Goal: Information Seeking & Learning: Learn about a topic

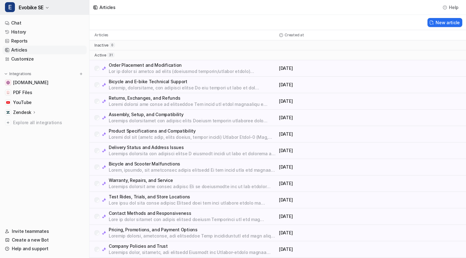
click at [34, 3] on button "E Evobike SE" at bounding box center [44, 7] width 89 height 15
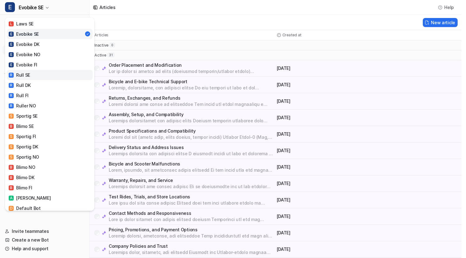
click at [29, 77] on div "R Rull SE" at bounding box center [19, 75] width 21 height 7
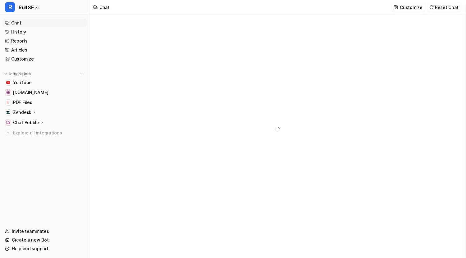
type textarea "**********"
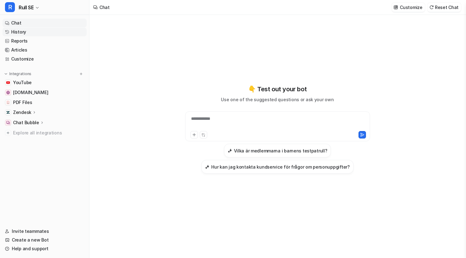
click at [23, 33] on link "History" at bounding box center [44, 32] width 84 height 9
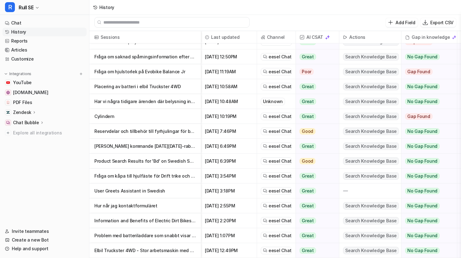
scroll to position [7, 0]
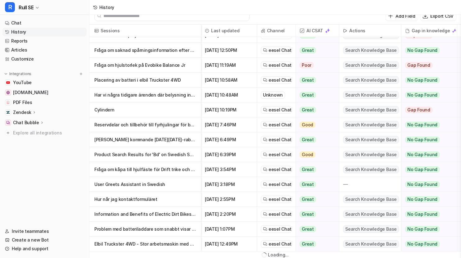
click at [57, 173] on nav "Chat History Reports Articles Customize Integrations YouTube [DOMAIN_NAME] PDF …" at bounding box center [44, 119] width 89 height 206
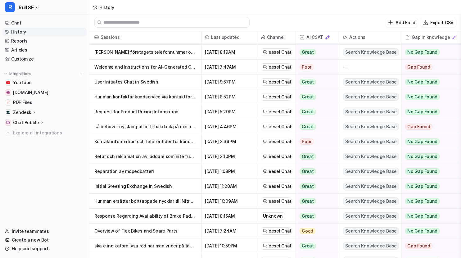
scroll to position [1, 0]
drag, startPoint x: 137, startPoint y: 155, endPoint x: 70, endPoint y: 165, distance: 67.7
click at [70, 165] on nav "Chat History Reports Articles Customize Integrations YouTube [DOMAIN_NAME] PDF …" at bounding box center [44, 119] width 89 height 206
click at [100, 156] on p "Retur och reklamation av laddare som inte fungerar till eco scooter" at bounding box center [145, 156] width 102 height 15
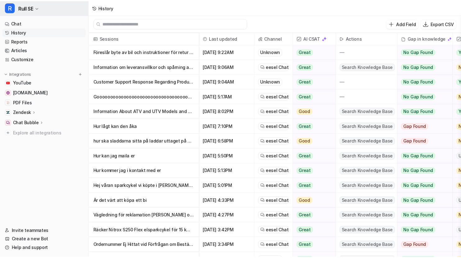
scroll to position [1, 0]
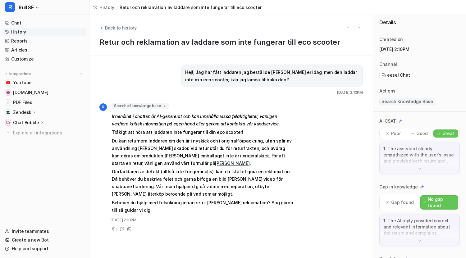
click at [105, 28] on span "Back to history" at bounding box center [121, 28] width 32 height 7
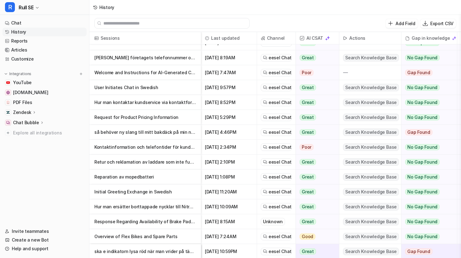
scroll to position [1186, 0]
click at [128, 134] on p "så behöver ny slang till mitt bakdäck på min nitrox or1600 dirt men era mått på…" at bounding box center [145, 132] width 102 height 15
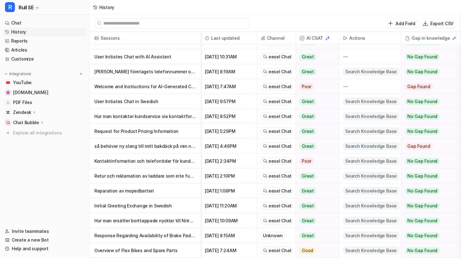
scroll to position [1173, 0]
click at [124, 131] on p "Request for Product Pricing Information" at bounding box center [145, 131] width 102 height 15
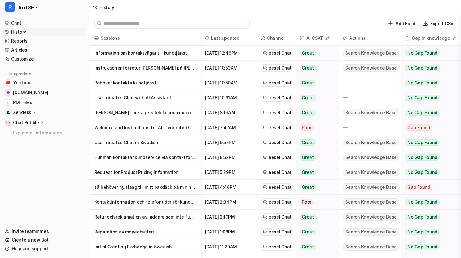
scroll to position [1132, 0]
click at [143, 157] on p "Hur man kontaktar kundservice via kontaktformulär" at bounding box center [145, 157] width 102 height 15
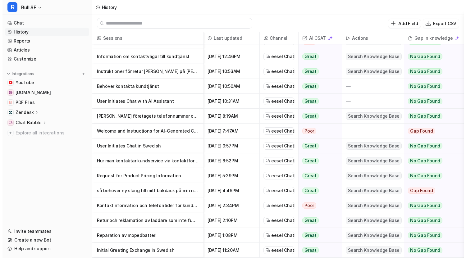
scroll to position [1170, 0]
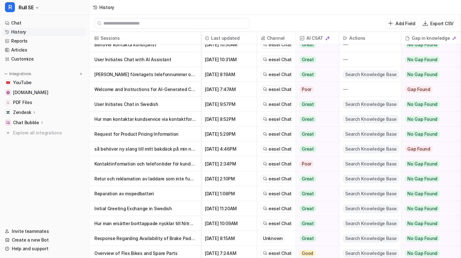
click at [133, 102] on p "User Initiates Chat in Swedish" at bounding box center [145, 104] width 102 height 15
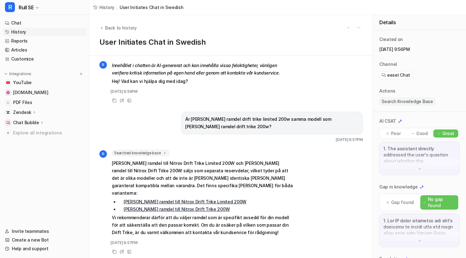
scroll to position [61, 0]
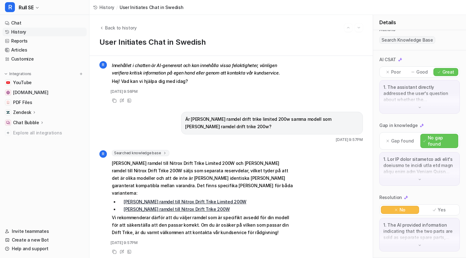
click at [404, 246] on div "1. The AI provided information indicating that the two parts are sold as separa…" at bounding box center [419, 235] width 80 height 34
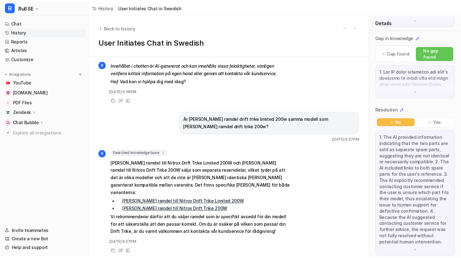
scroll to position [155, 0]
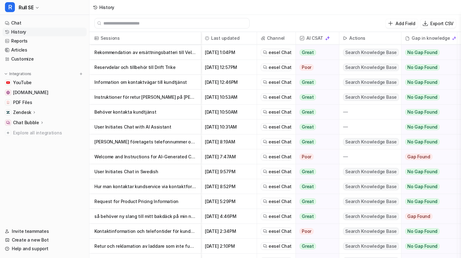
scroll to position [1103, 0]
click at [126, 157] on p "Welcome and Instructions for AI-Generated Content" at bounding box center [145, 156] width 102 height 15
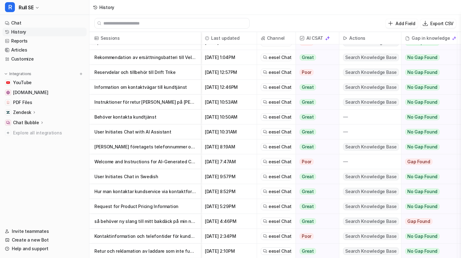
scroll to position [1097, 0]
click at [143, 147] on p "[PERSON_NAME] företagets telefonnummer och tillgängliga kontaktvägar" at bounding box center [145, 147] width 102 height 15
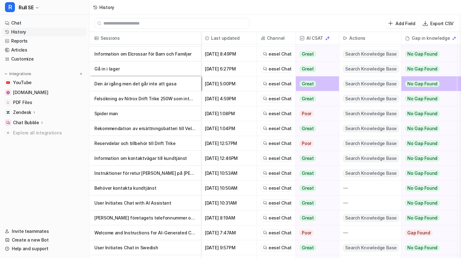
scroll to position [1086, 0]
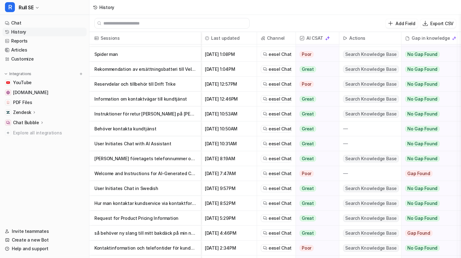
click at [118, 143] on p "User Initiates Chat with AI Assistant" at bounding box center [145, 143] width 102 height 15
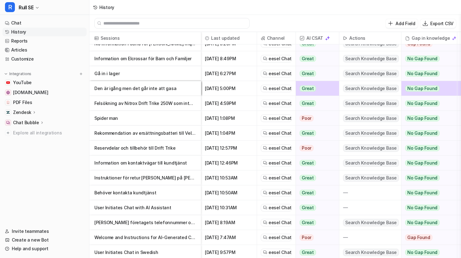
scroll to position [1022, 0]
click at [133, 191] on p "Behöver kontakta kundtjänst" at bounding box center [145, 192] width 102 height 15
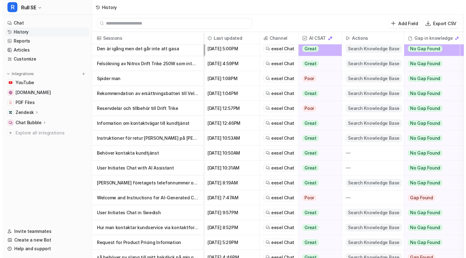
scroll to position [1057, 0]
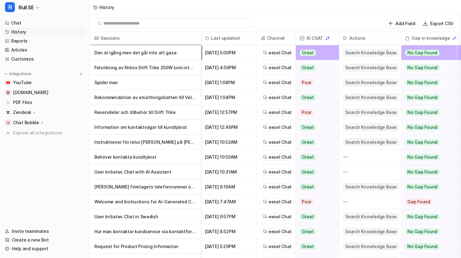
click at [136, 143] on p "Instruktioner för retur [PERSON_NAME] på [PERSON_NAME] fel storlek" at bounding box center [145, 142] width 102 height 15
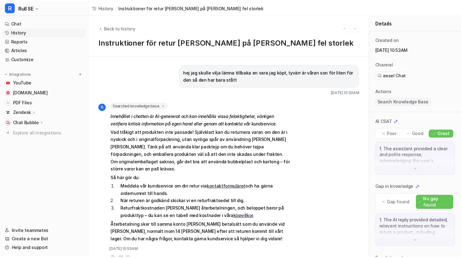
scroll to position [7, 0]
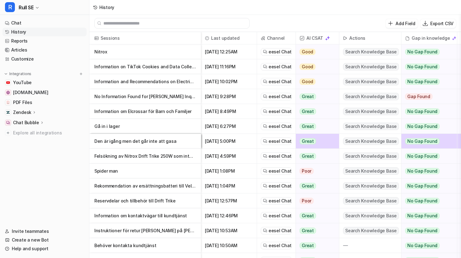
scroll to position [969, 0]
click at [126, 216] on p "Information om kontaktvägar till kundtjänst" at bounding box center [145, 215] width 102 height 15
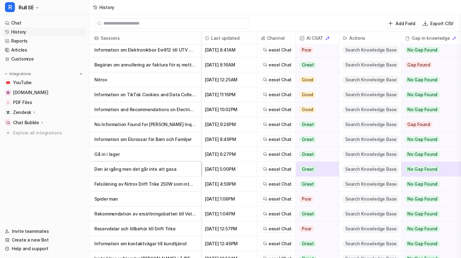
scroll to position [954, 0]
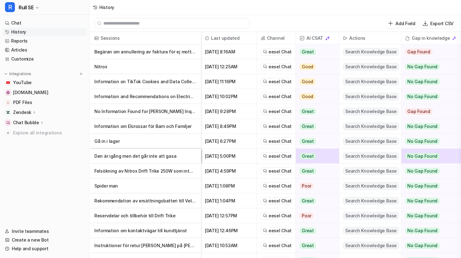
click at [117, 216] on p "Reservdelar och tillbehör till Drift Trike" at bounding box center [145, 215] width 102 height 15
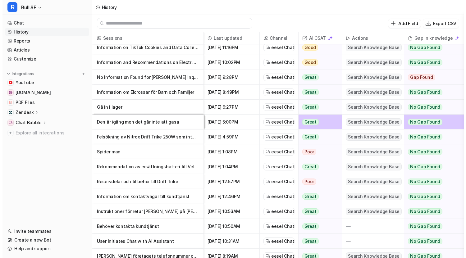
scroll to position [999, 0]
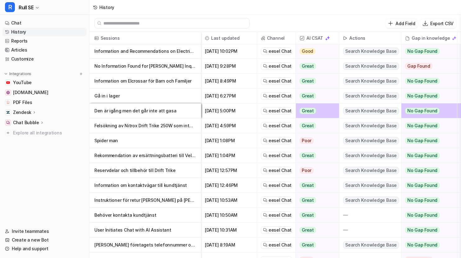
click at [138, 155] on p "Rekommendation av ersättningsbatteri till Velocifero Mad med svullna batterier" at bounding box center [145, 155] width 102 height 15
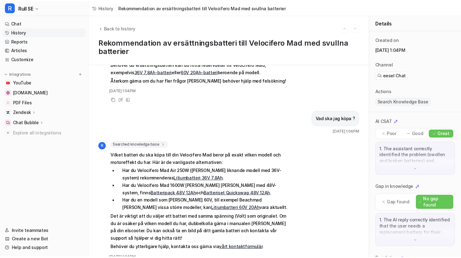
scroll to position [163, 0]
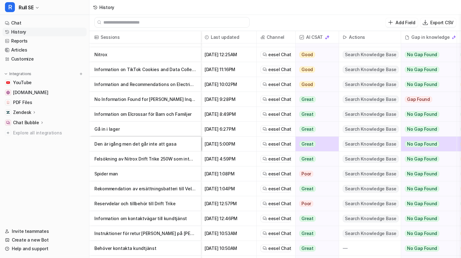
scroll to position [965, 0]
click at [108, 175] on p "Spider man" at bounding box center [145, 173] width 102 height 15
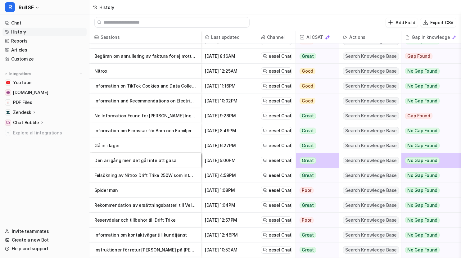
scroll to position [949, 0]
click at [133, 175] on p "Felsökning av Nitrox Drift Trike 250W som inte startar" at bounding box center [145, 175] width 102 height 15
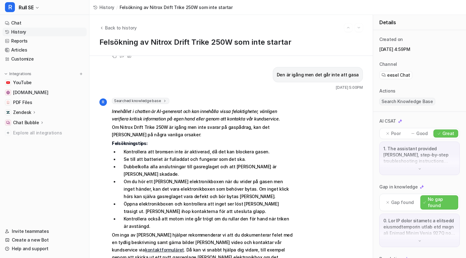
scroll to position [358, 0]
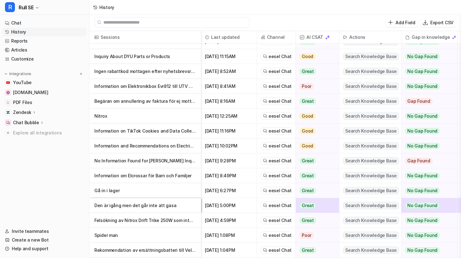
scroll to position [905, 0]
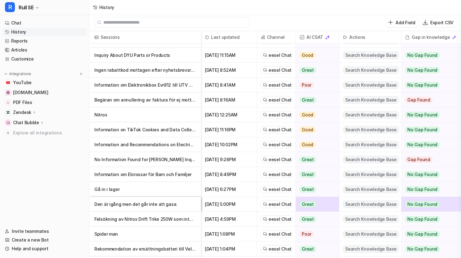
click at [126, 204] on p "Den är igång men det går inte att gasa" at bounding box center [145, 204] width 102 height 15
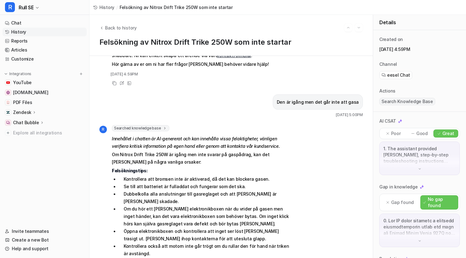
scroll to position [358, 0]
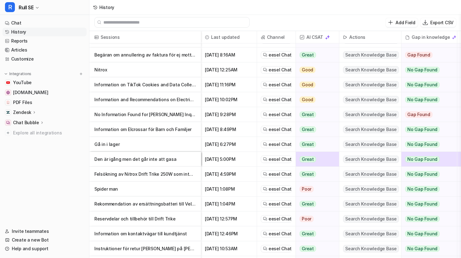
scroll to position [950, 0]
click at [116, 145] on p "Gå in i lager" at bounding box center [145, 144] width 102 height 15
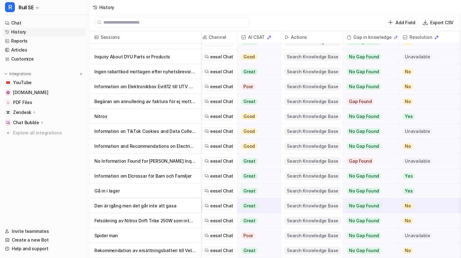
scroll to position [903, 0]
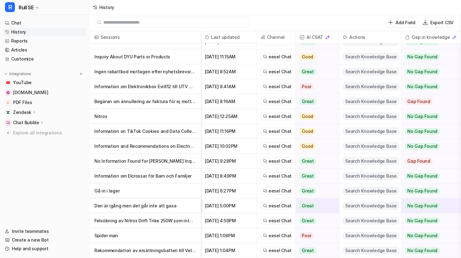
click at [119, 173] on p "Information om Elcrossar för Barn och Familjer" at bounding box center [145, 176] width 102 height 15
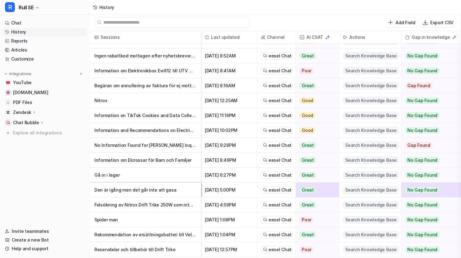
scroll to position [920, 0]
click at [126, 144] on p "No Information Found for [PERSON_NAME] Inquiry" at bounding box center [145, 145] width 102 height 15
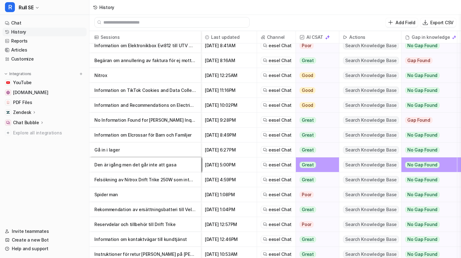
scroll to position [896, 0]
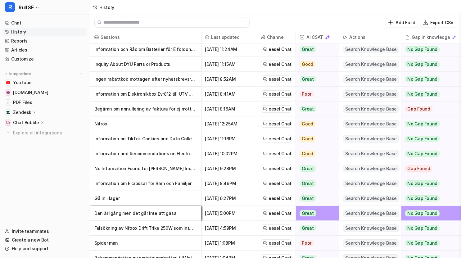
click at [126, 156] on p "Information and Recommendations on Electric Dirt Bikes (Elcross) for Kids" at bounding box center [145, 153] width 102 height 15
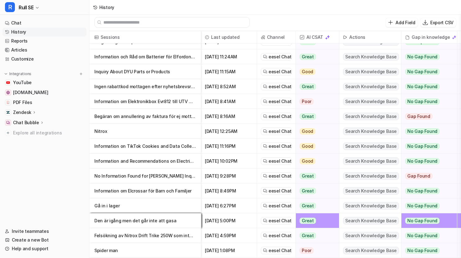
scroll to position [887, 0]
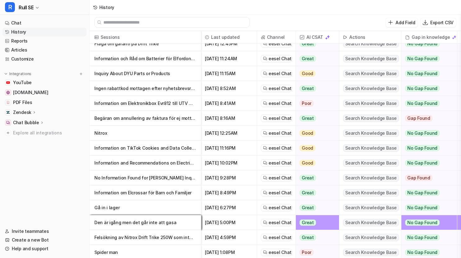
click at [135, 147] on p "Information on TikTok Cookies and Data Collection" at bounding box center [145, 148] width 102 height 15
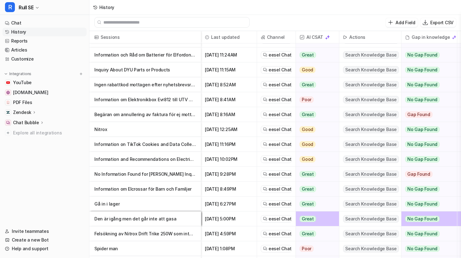
scroll to position [884, 0]
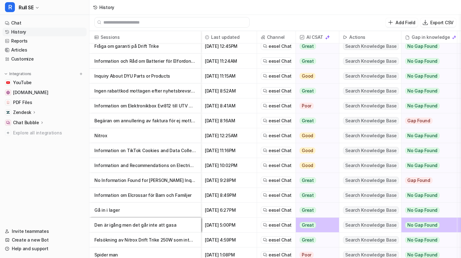
click at [101, 138] on p "Nitrox" at bounding box center [145, 135] width 102 height 15
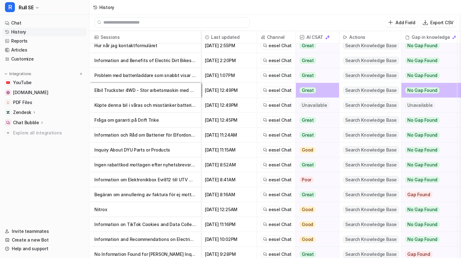
scroll to position [811, 0]
click at [119, 193] on p "Begäran om annullering av faktura för ej mottagen order" at bounding box center [145, 194] width 102 height 15
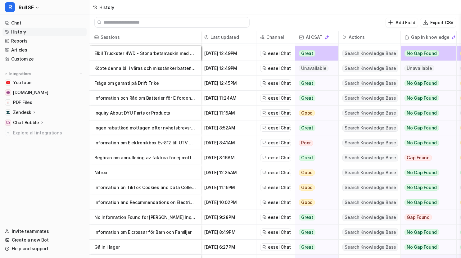
scroll to position [847, 1]
click at [152, 145] on p "Information om Elektronikbox Evr812 till UTV Quad 4x4 12V" at bounding box center [145, 142] width 102 height 15
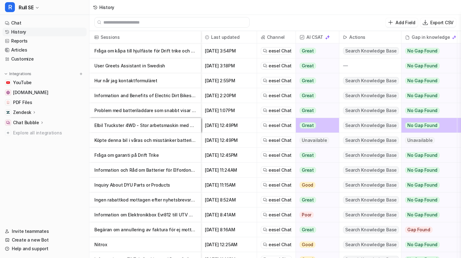
scroll to position [775, 0]
click at [143, 201] on p "Ingen rabattkod mottagen efter nyhetsbrevsregistrering" at bounding box center [145, 199] width 102 height 15
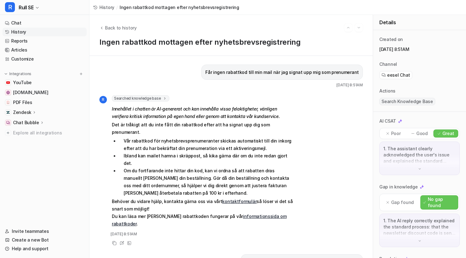
scroll to position [105, 0]
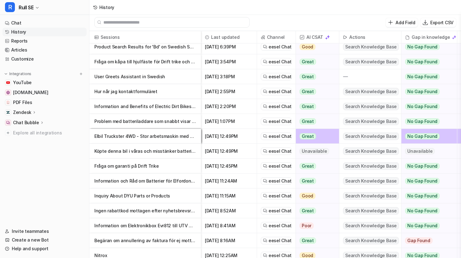
scroll to position [765, 0]
click at [109, 196] on p "Inquiry About DYU Parts or Products" at bounding box center [145, 195] width 102 height 15
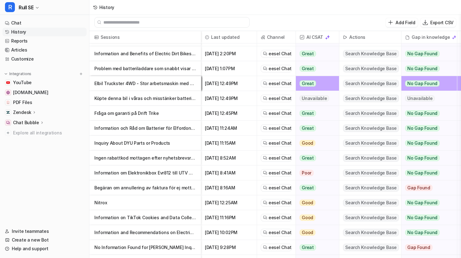
scroll to position [817, 0]
click at [112, 129] on p "Information och Råd om Batterier för Elfordon och Utrustning" at bounding box center [145, 128] width 102 height 15
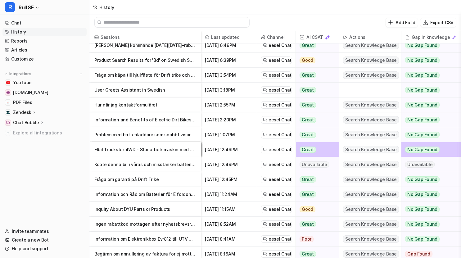
scroll to position [752, 0]
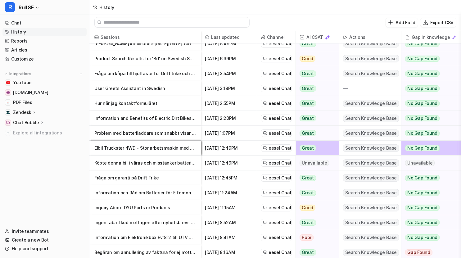
click at [110, 180] on p "Fråga om garanti på Drift Trike" at bounding box center [145, 177] width 102 height 15
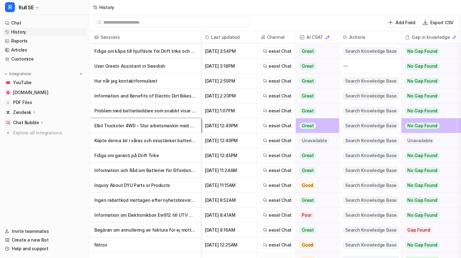
scroll to position [773, 0]
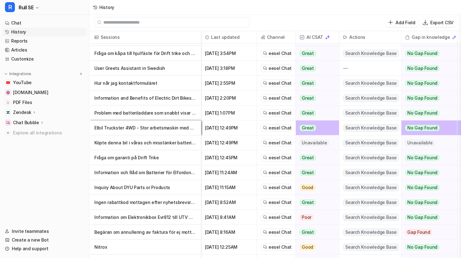
click at [145, 143] on p "Köpte denna bil i våras och misstänker batterierna inte längre kan laddas." at bounding box center [145, 142] width 102 height 15
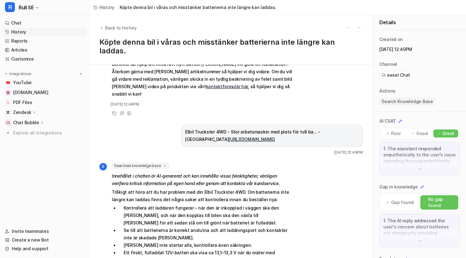
scroll to position [176, 0]
click at [229, 136] on link "[URL][DOMAIN_NAME]" at bounding box center [252, 138] width 46 height 5
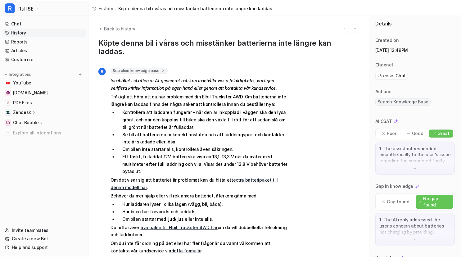
scroll to position [267, 0]
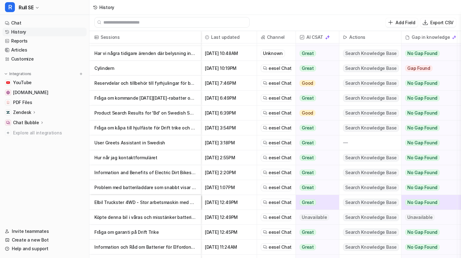
scroll to position [710, 0]
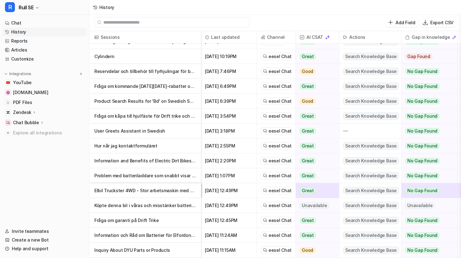
click at [138, 189] on p "Elbil Truckster 4WD - Stor arbetsmaskin med plats för två ba... - Rull [URL][DO…" at bounding box center [145, 190] width 102 height 15
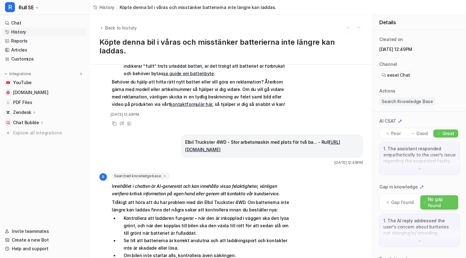
scroll to position [267, 0]
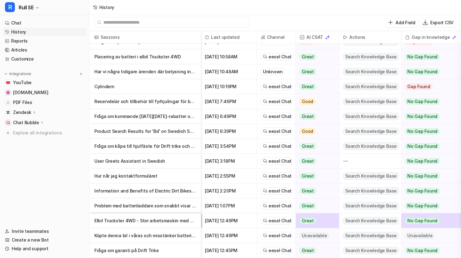
scroll to position [680, 0]
click at [141, 204] on p "Problem med batteriladdare som snabbt visar fulladdat vid underhållsladdning" at bounding box center [145, 205] width 102 height 15
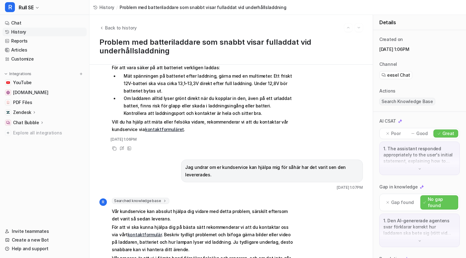
scroll to position [145, 0]
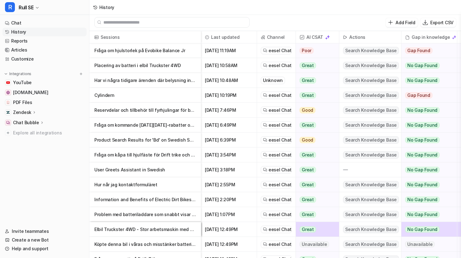
scroll to position [671, 0]
click at [142, 201] on p "Information and Benefits of Electric Dirt Bikes for Children" at bounding box center [145, 199] width 102 height 15
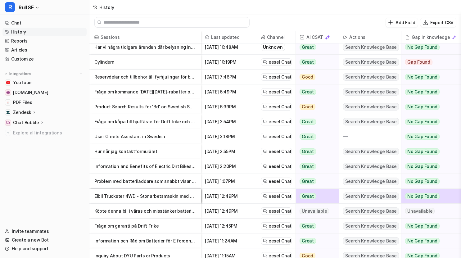
scroll to position [705, 0]
click at [136, 152] on p "Hur når jag kontaktformuläret" at bounding box center [145, 151] width 102 height 15
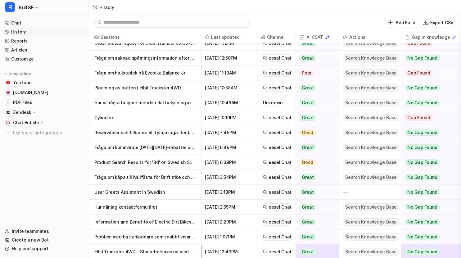
scroll to position [653, 0]
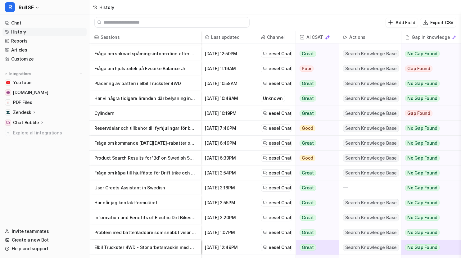
click at [125, 187] on p "User Greets Assistant in Swedish" at bounding box center [145, 187] width 102 height 15
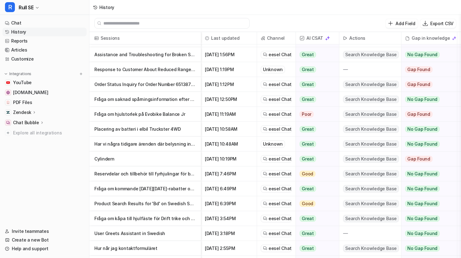
scroll to position [609, 0]
click at [125, 216] on p "Fråga om kåpa till hjulfäste för Drift trike och lagerstatus" at bounding box center [145, 218] width 102 height 15
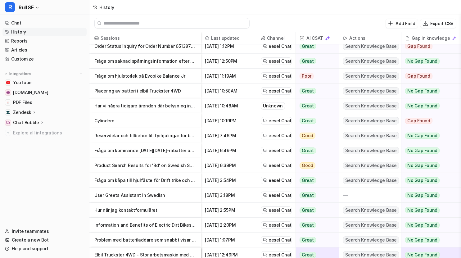
scroll to position [647, 0]
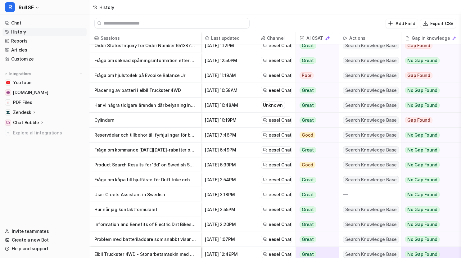
click at [120, 165] on p "Product Search Results for 'Bd' on Swedish Spare Parts Site" at bounding box center [145, 164] width 102 height 15
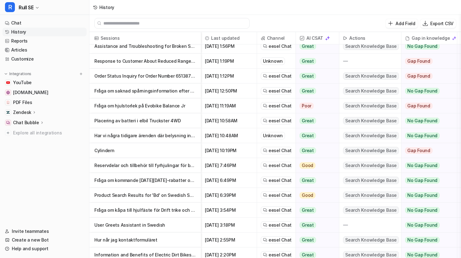
scroll to position [618, 0]
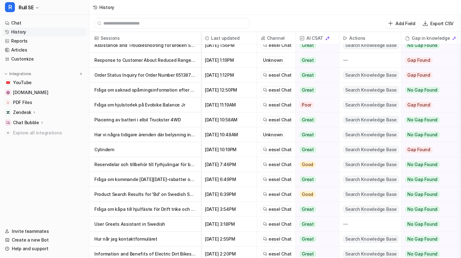
click at [123, 180] on p "[PERSON_NAME] kommande [DATE][DATE]-rabatter och tips på nyhetsbrev" at bounding box center [145, 179] width 102 height 15
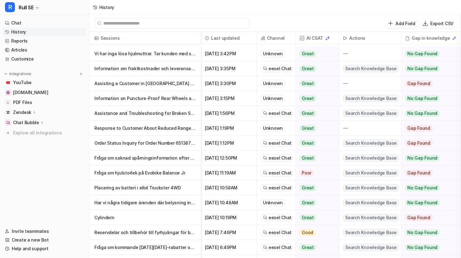
scroll to position [613, 0]
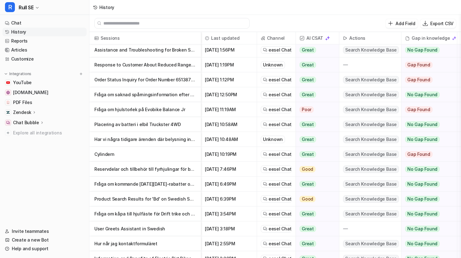
click at [139, 170] on p "Reservdelar och tillbehör till fyrhjulingar för barn" at bounding box center [145, 169] width 102 height 15
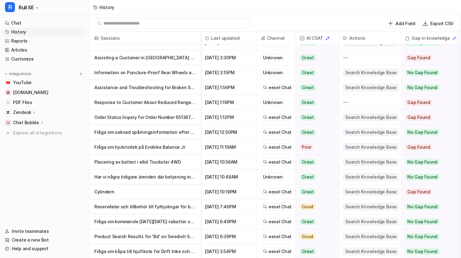
scroll to position [641, 0]
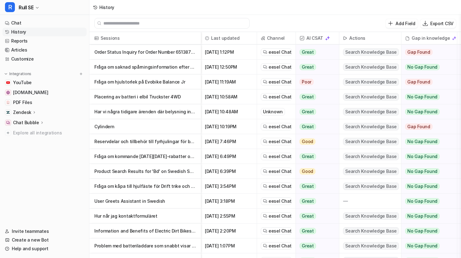
click at [108, 127] on p "Cylindern" at bounding box center [145, 126] width 102 height 15
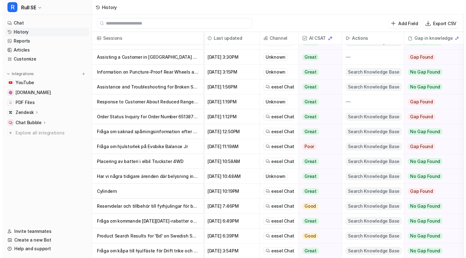
scroll to position [576, 0]
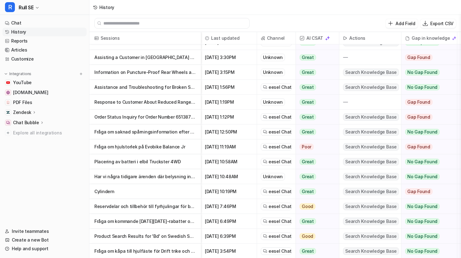
click at [141, 175] on p "Har vi några tidigare ärenden där belysning inte fungerat på drift trike?" at bounding box center [145, 176] width 102 height 15
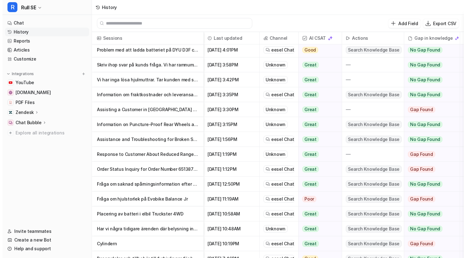
scroll to position [580, 0]
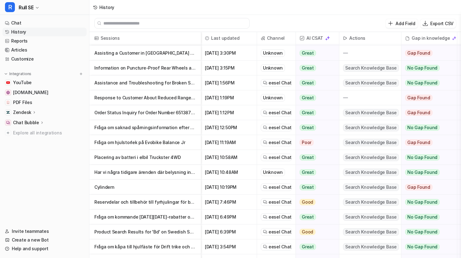
click at [114, 155] on p "Placering av batteri i elbil Truckster 4WD" at bounding box center [145, 157] width 102 height 15
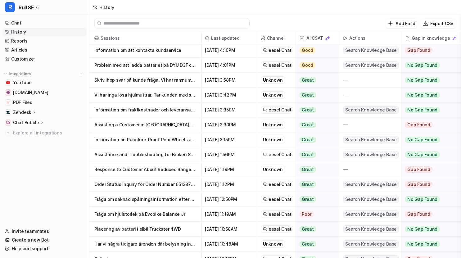
scroll to position [509, 0]
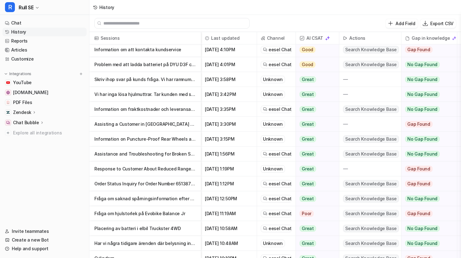
click at [113, 211] on p "Fråga om hjulstorlek på Evobike Balance Jr" at bounding box center [145, 213] width 102 height 15
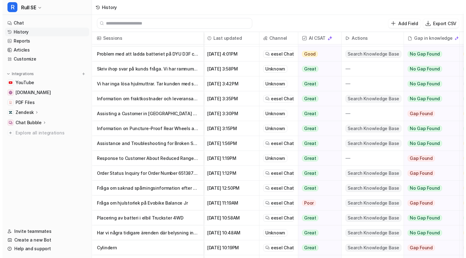
scroll to position [520, 0]
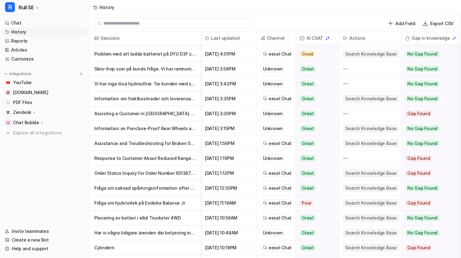
click at [129, 192] on p "Fråga om saknad spårningsinformation efter orderbekräftelse hos DHL" at bounding box center [145, 188] width 102 height 15
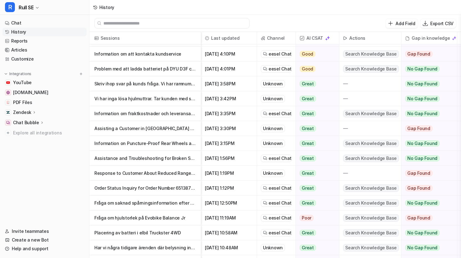
scroll to position [505, 0]
click at [143, 188] on p "Order Status Inquiry for Order Number 65138702" at bounding box center [145, 188] width 102 height 15
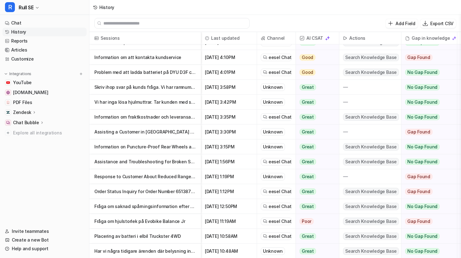
scroll to position [502, 0]
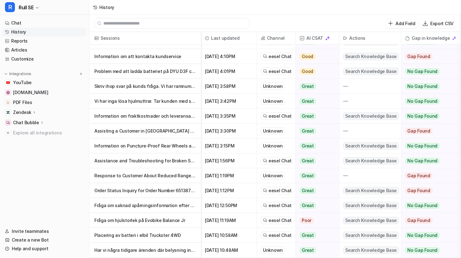
click at [158, 176] on p "Response to Customer About Reduced Range on Nitrox OR2000 Dirt" at bounding box center [145, 175] width 102 height 15
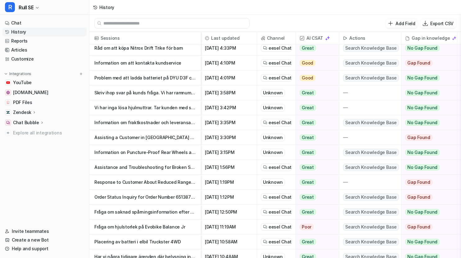
scroll to position [496, 0]
click at [171, 166] on p "Assistance and Troubleshooting for Broken Scooter" at bounding box center [145, 166] width 102 height 15
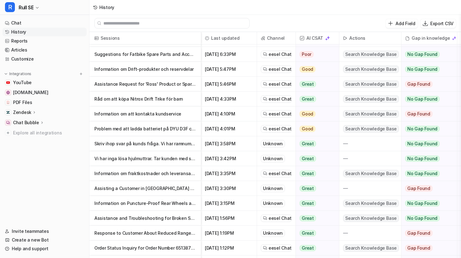
scroll to position [445, 0]
click at [148, 186] on p "Assisting a Customer in [GEOGRAPHIC_DATA] Their E-bike Frame Number After Theft" at bounding box center [145, 188] width 102 height 15
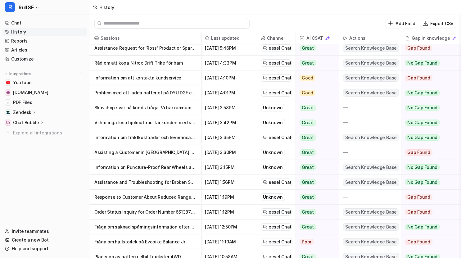
scroll to position [481, 0]
click at [147, 166] on p "Information on Puncture-Proof Rear Wheels and Tires for Nitrox S250 Flex" at bounding box center [145, 166] width 102 height 15
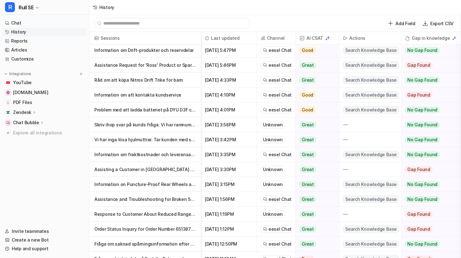
scroll to position [468, 0]
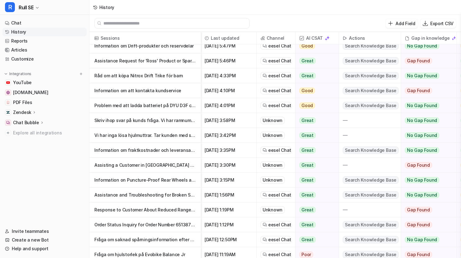
click at [158, 150] on p "Information om fraktkostnader och leveransavgifter" at bounding box center [145, 150] width 102 height 15
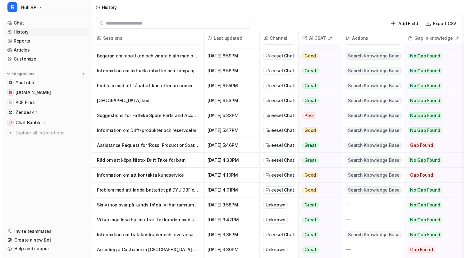
scroll to position [385, 0]
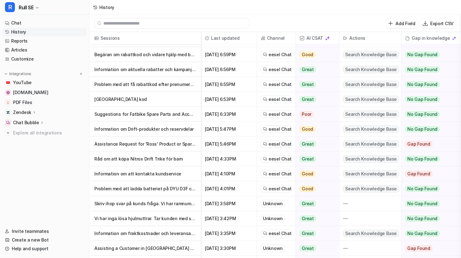
click at [157, 203] on p "Skriv ihop svar på kunds fråga. Vi har ramnummer: KK6030250311" at bounding box center [145, 203] width 102 height 15
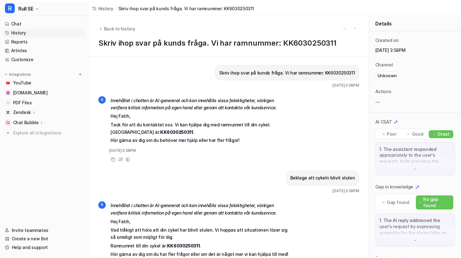
scroll to position [30, 0]
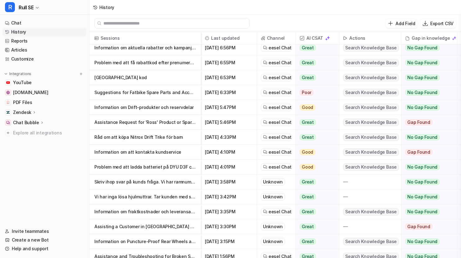
scroll to position [403, 0]
